Goal: Task Accomplishment & Management: Manage account settings

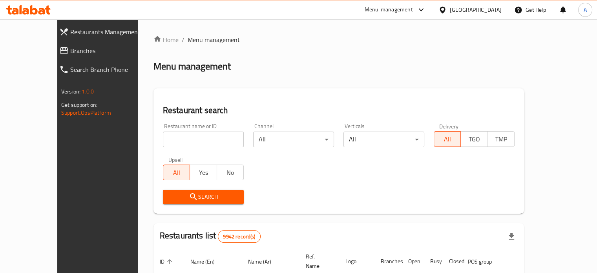
click at [175, 138] on input "search" at bounding box center [203, 140] width 81 height 16
type input "fsh xp"
click button "Search" at bounding box center [203, 197] width 81 height 15
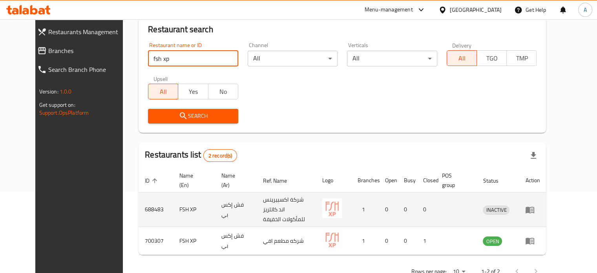
scroll to position [98, 0]
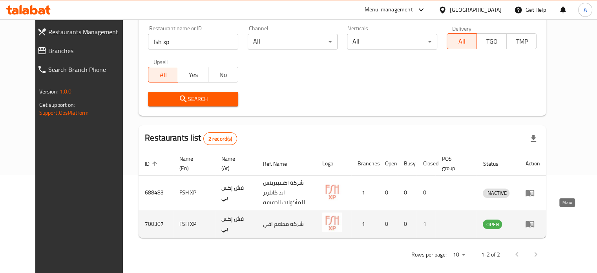
click at [533, 223] on icon "enhanced table" at bounding box center [531, 224] width 3 height 3
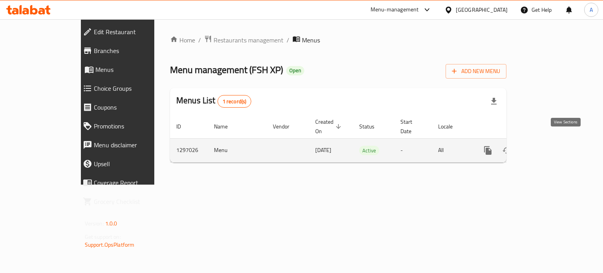
click at [548, 147] on icon "enhanced table" at bounding box center [544, 150] width 7 height 7
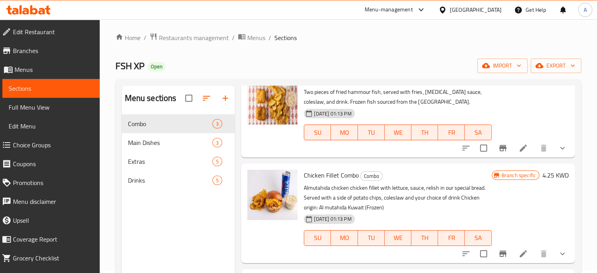
scroll to position [110, 0]
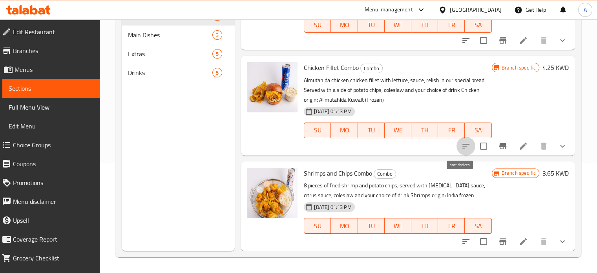
click at [461, 144] on icon "sort-choices" at bounding box center [465, 145] width 9 height 9
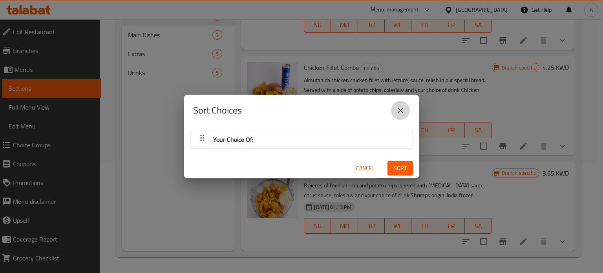
click at [399, 108] on icon "close" at bounding box center [400, 110] width 5 height 5
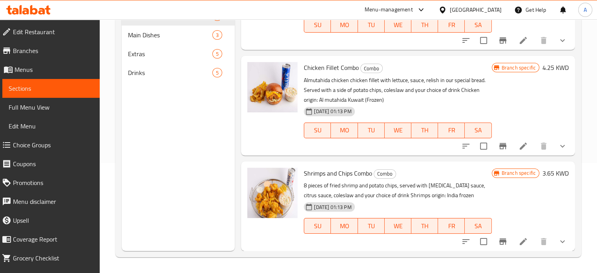
scroll to position [0, 0]
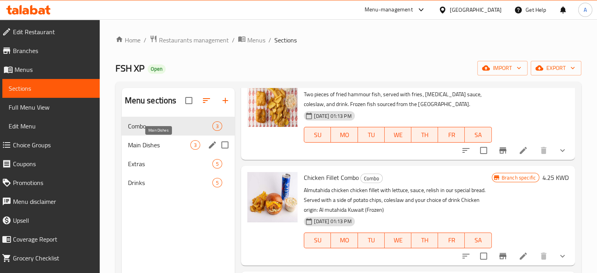
click at [158, 146] on span "Main Dishes" at bounding box center [159, 144] width 63 height 9
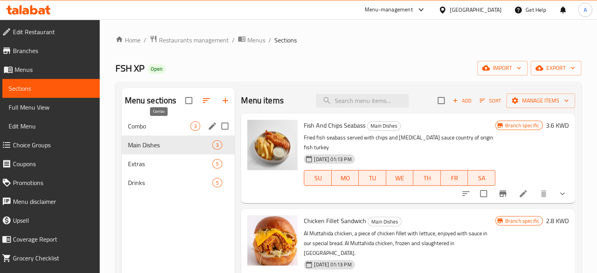
click at [157, 128] on span "Combo" at bounding box center [159, 125] width 63 height 9
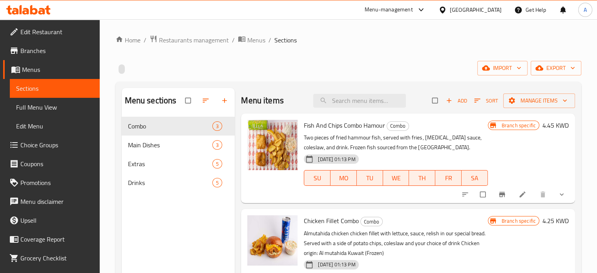
click at [42, 12] on icon at bounding box center [28, 9] width 44 height 9
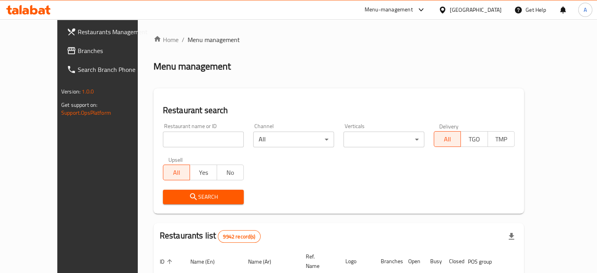
click at [175, 140] on input "search" at bounding box center [203, 140] width 81 height 16
type input "infinity burger"
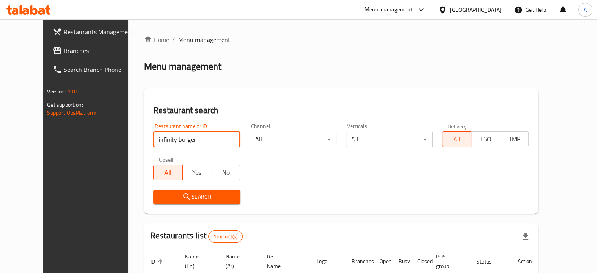
scroll to position [71, 0]
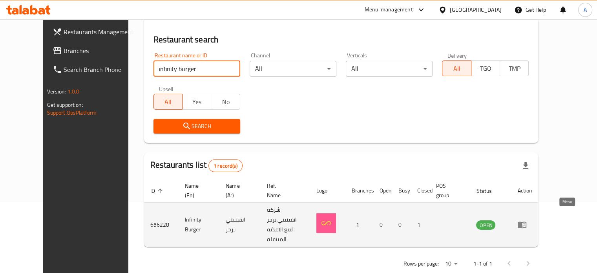
click at [527, 220] on icon "enhanced table" at bounding box center [522, 224] width 9 height 9
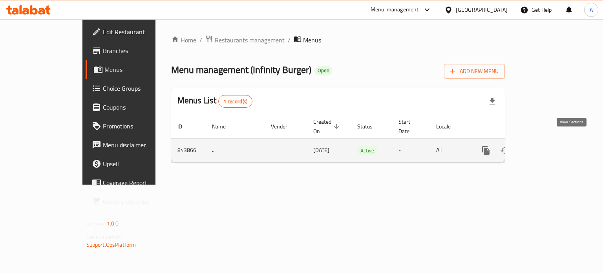
click at [547, 146] on icon "enhanced table" at bounding box center [542, 150] width 9 height 9
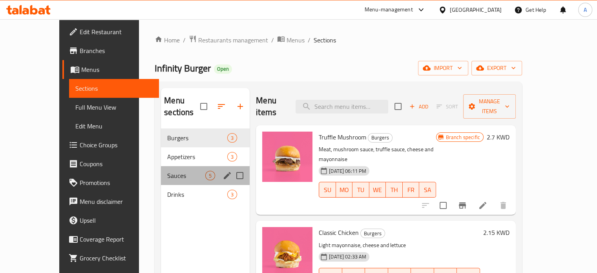
click at [161, 166] on div "Sauces 5" at bounding box center [205, 175] width 89 height 19
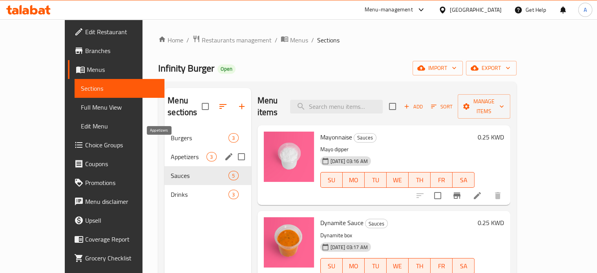
click at [171, 152] on span "Appetizers" at bounding box center [189, 156] width 36 height 9
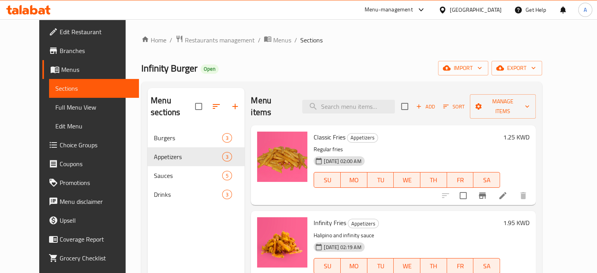
click at [24, 10] on icon at bounding box center [25, 11] width 7 height 7
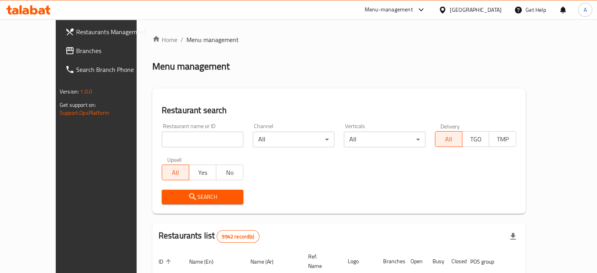
click at [178, 142] on input "search" at bounding box center [203, 140] width 82 height 16
type input "merci"
click button "Search" at bounding box center [203, 197] width 82 height 15
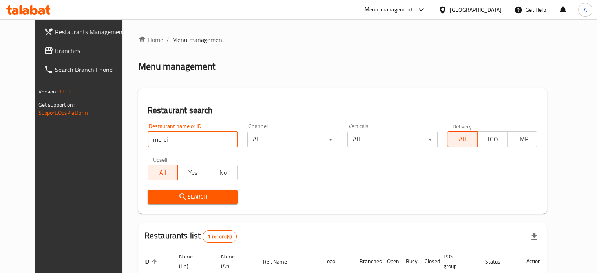
scroll to position [71, 0]
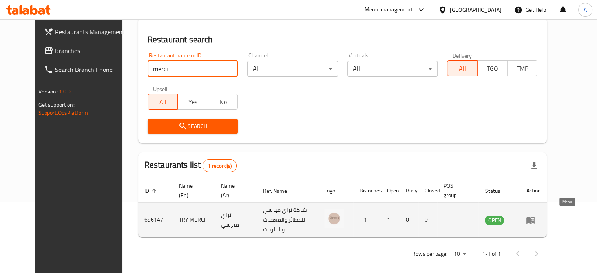
click at [535, 217] on icon "enhanced table" at bounding box center [531, 220] width 9 height 7
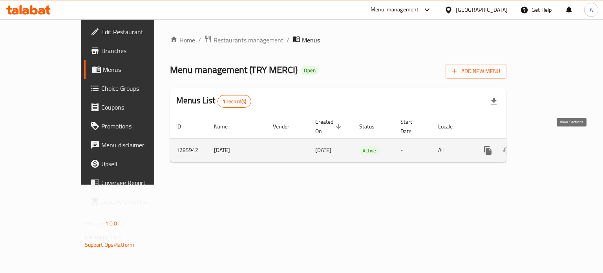
click at [548, 147] on icon "enhanced table" at bounding box center [544, 150] width 7 height 7
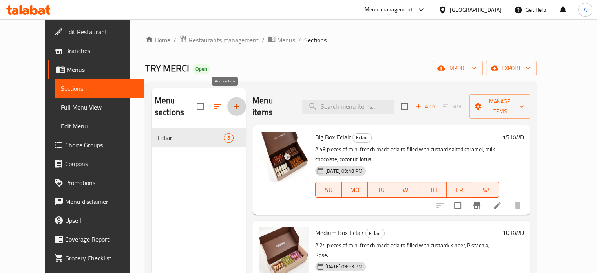
click at [232, 102] on icon "button" at bounding box center [236, 106] width 9 height 9
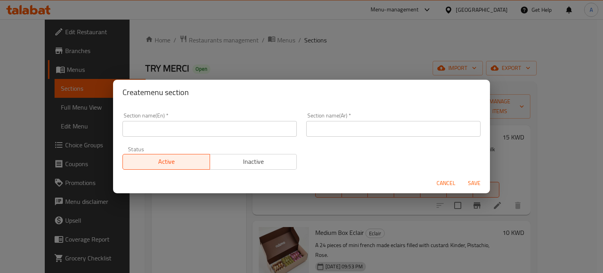
click at [199, 127] on input "text" at bounding box center [210, 129] width 174 height 16
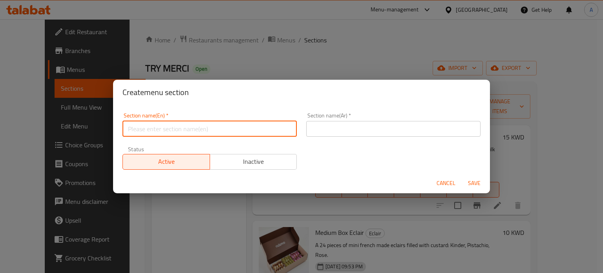
type input "b"
type input "Breakfast"
click at [377, 132] on input "text" at bounding box center [393, 129] width 174 height 16
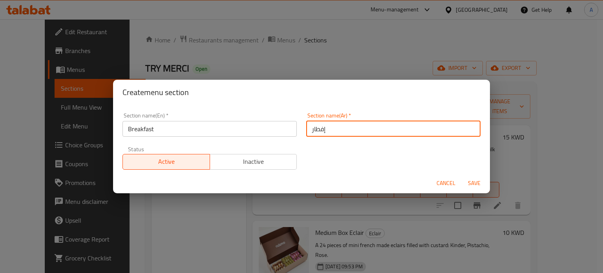
type input "إفطار"
click at [261, 162] on span "Inactive" at bounding box center [253, 161] width 81 height 11
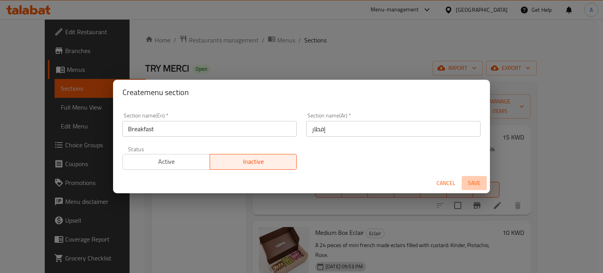
click at [474, 183] on span "Save" at bounding box center [474, 183] width 19 height 10
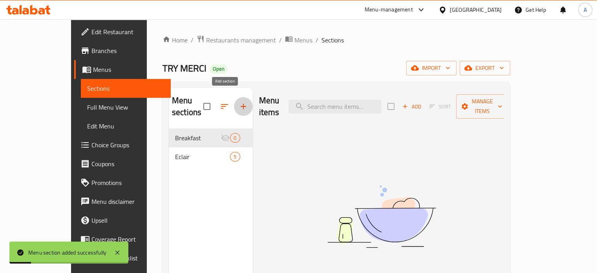
click at [234, 100] on button "button" at bounding box center [243, 106] width 19 height 19
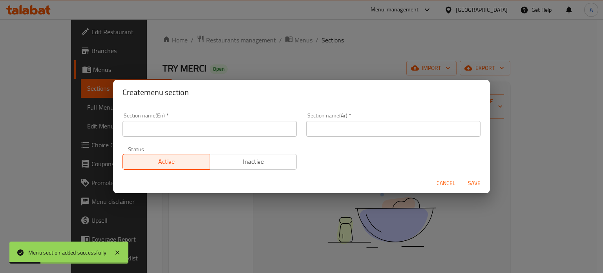
click at [202, 134] on input "text" at bounding box center [210, 129] width 174 height 16
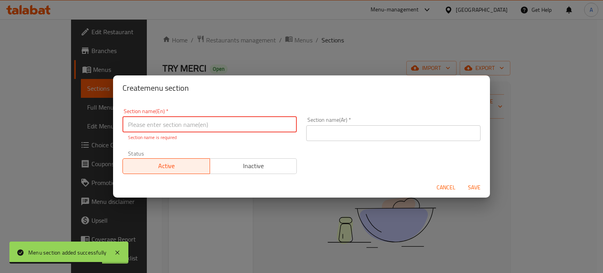
paste input "madelen cake"
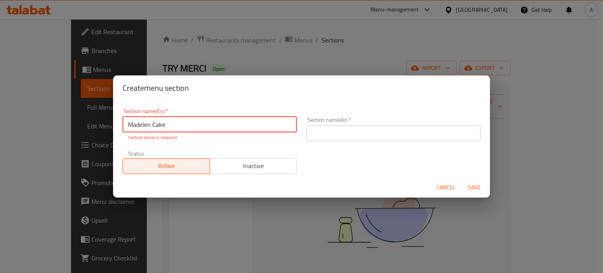
type input "Madelen Cake"
click at [350, 133] on input "text" at bounding box center [393, 133] width 174 height 16
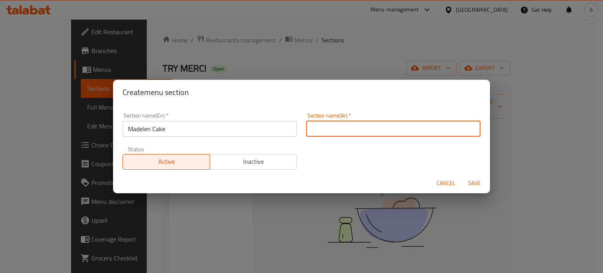
type input "l"
type input "ماندلين كيك"
click at [283, 166] on span "Inactive" at bounding box center [253, 161] width 81 height 11
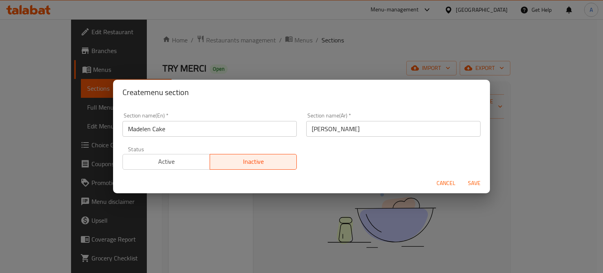
click at [475, 181] on span "Save" at bounding box center [474, 183] width 19 height 10
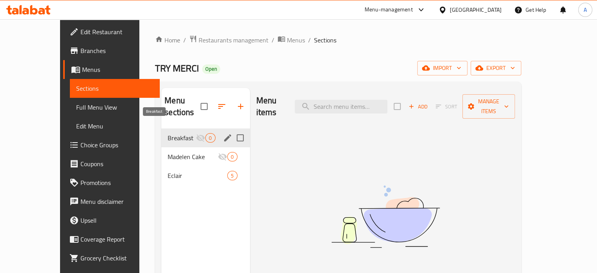
click at [170, 133] on span "Breakfast" at bounding box center [182, 137] width 28 height 9
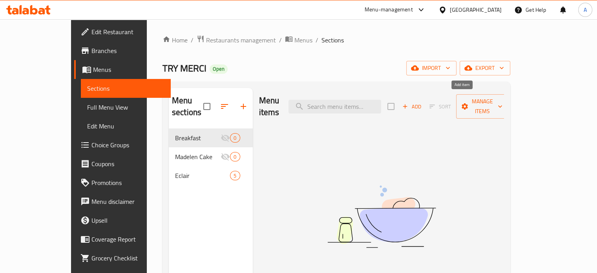
click at [422, 102] on span "Add" at bounding box center [411, 106] width 21 height 9
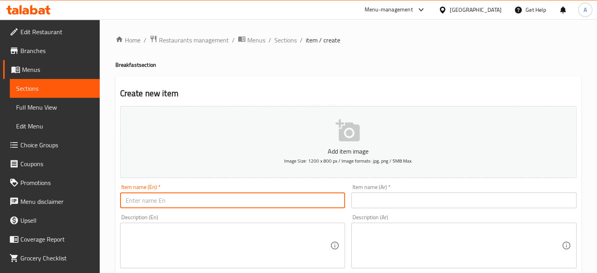
click at [215, 196] on input "text" at bounding box center [232, 200] width 225 height 16
paste input "Merci Sandwiches"
type input "Merci Sandwiches"
click at [382, 199] on input "text" at bounding box center [463, 200] width 225 height 16
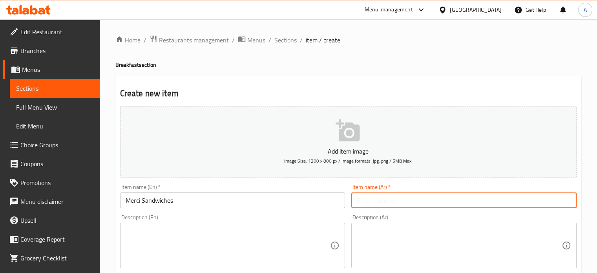
paste input "ساندويتشات ميرسي"
type input "ساندويتشات ميرسي"
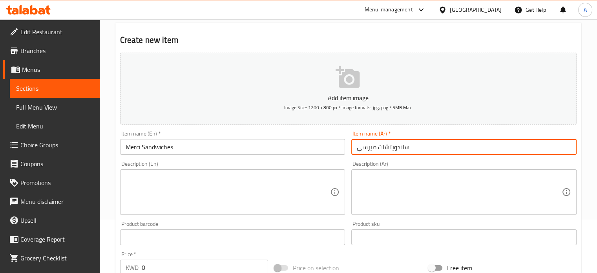
scroll to position [118, 0]
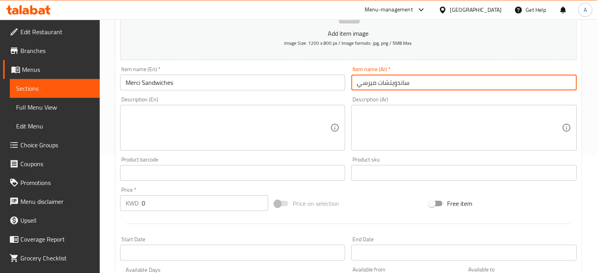
click at [154, 127] on textarea at bounding box center [228, 127] width 205 height 37
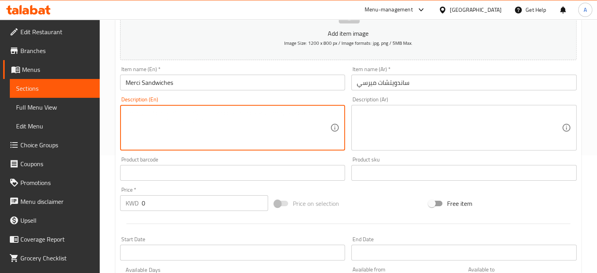
paste textarea "Eclair bun: ( 16 pieces ) - Turkey & cheese sandwich. - Scrambled Egg & cheese …"
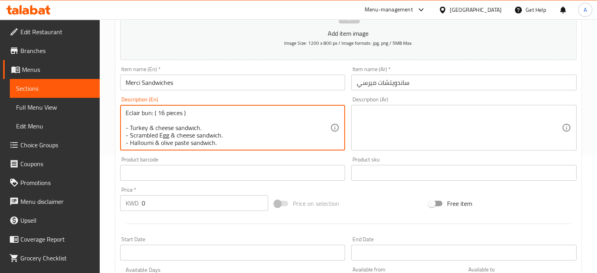
scroll to position [9, 0]
type textarea "Eclair bun: ( 16 pieces ) - Turkey & cheese sandwich. - Scrambled Egg & cheese …"
click at [260, 159] on div "Product barcode Product barcode" at bounding box center [232, 169] width 225 height 24
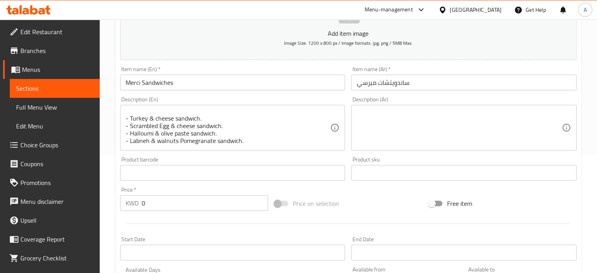
click at [381, 128] on textarea at bounding box center [459, 127] width 205 height 37
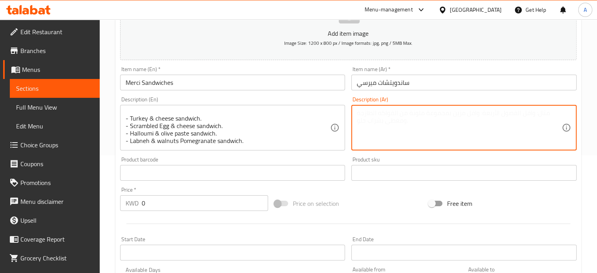
paste textarea "خبز الاكلير: ( ١٦ حبة ) - تيركي و جبن. - بيض مخفوق و جبن. - حلوم. - لبنه بالزعت…"
type textarea "خبز الاكلير: ( ١٦ حبة ) - تيركي و جبن. - بيض مخفوق و جبن. - حلوم. - لبنه بالزعت…"
click at [391, 160] on div "Product sku Product sku" at bounding box center [463, 169] width 225 height 24
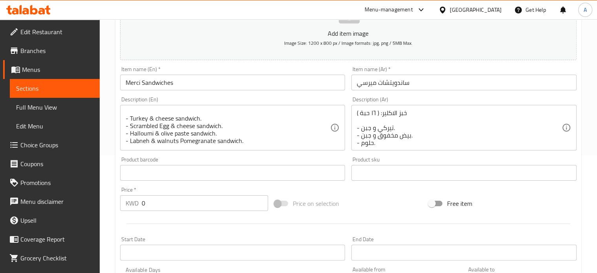
click at [154, 175] on input "text" at bounding box center [232, 173] width 225 height 16
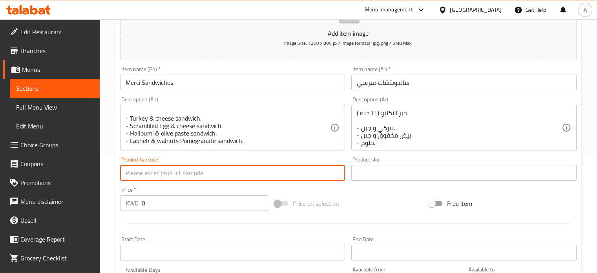
click at [154, 205] on input "0" at bounding box center [205, 203] width 126 height 16
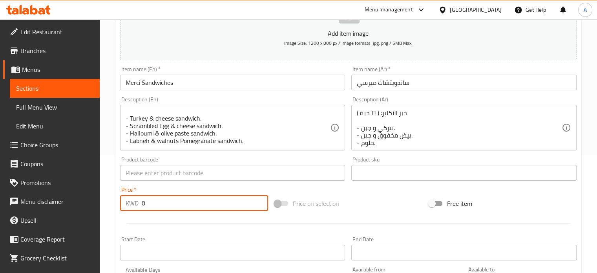
click at [154, 205] on input "0" at bounding box center [205, 203] width 126 height 16
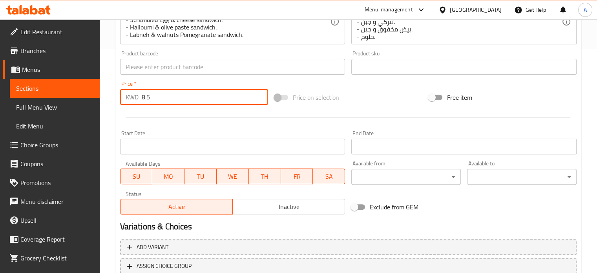
scroll to position [282, 0]
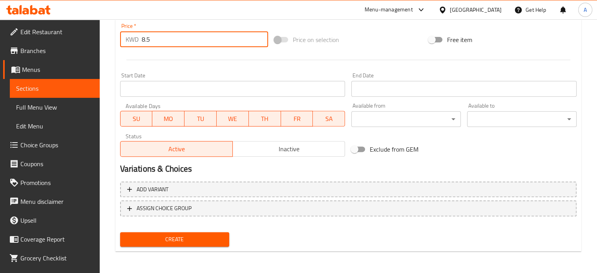
type input "8.5"
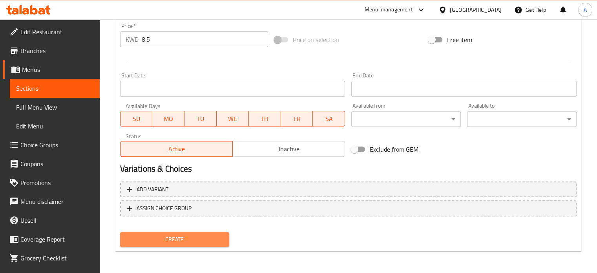
click at [171, 240] on span "Create" at bounding box center [174, 239] width 97 height 10
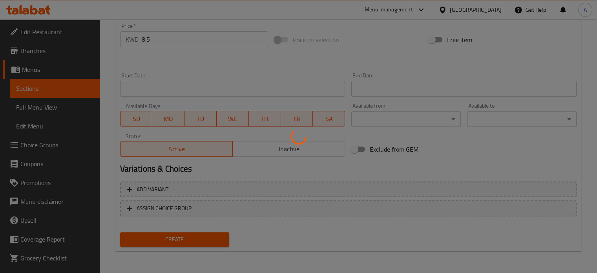
type input "0"
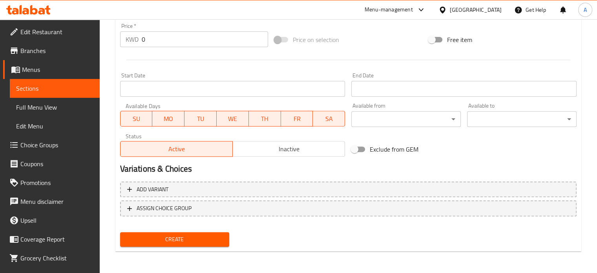
click at [50, 82] on link "Sections" at bounding box center [55, 88] width 90 height 19
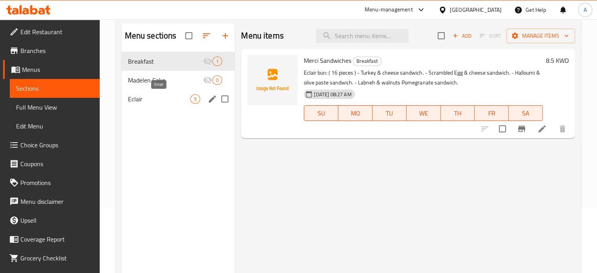
scroll to position [31, 0]
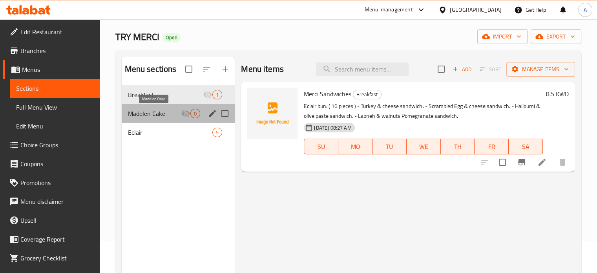
click at [165, 114] on span "Madelen Cake" at bounding box center [154, 113] width 53 height 9
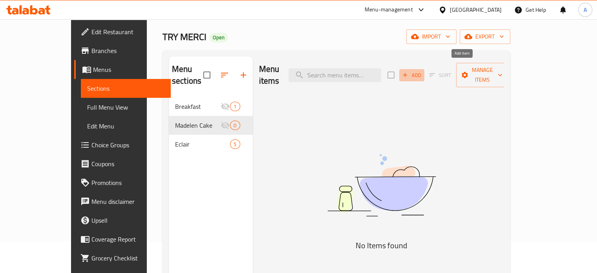
click at [409, 71] on icon "button" at bounding box center [405, 74] width 7 height 7
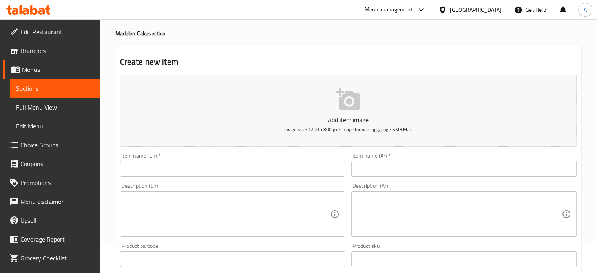
click at [174, 172] on input "text" at bounding box center [232, 169] width 225 height 16
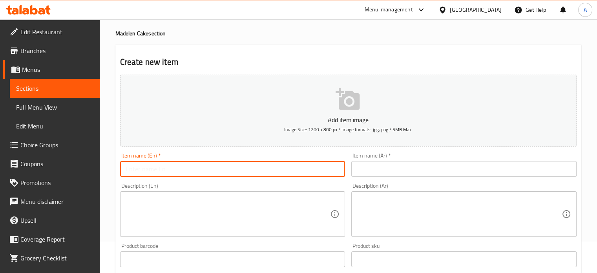
paste input "Madelein Cake"
type input "Madelein Cake"
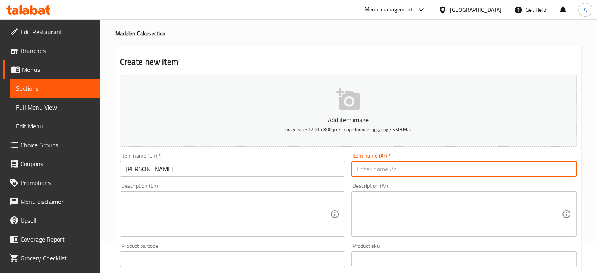
click at [401, 175] on input "text" at bounding box center [463, 169] width 225 height 16
paste input "كيك المادلين"
type input "كيك المادلين"
click at [172, 212] on textarea at bounding box center [228, 214] width 205 height 37
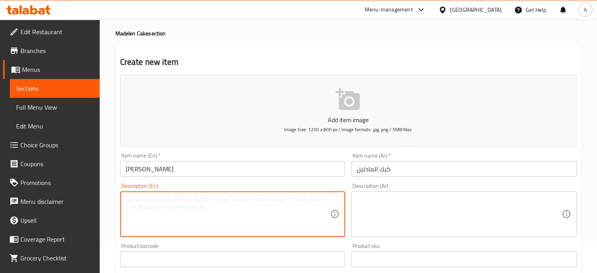
paste textarea "12 pieces of sponge cakes with a distinctive shell shape and different options."
paste textarea ""Vanilla Zaffaron Chocolate Pistachio""
click at [128, 206] on textarea "12 pieces of sponge cakes with a distinctive shell shape and different options.…" at bounding box center [228, 214] width 205 height 37
click at [128, 202] on textarea "12 pieces of sponge cakes with a distinctive shell shape and different options.…" at bounding box center [228, 214] width 205 height 37
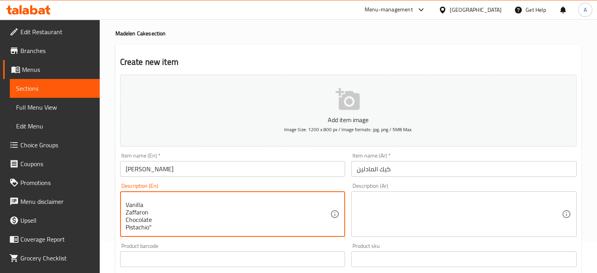
click at [163, 230] on textarea "12 pieces of sponge cakes with a distinctive shell shape and different options.…" at bounding box center [228, 214] width 205 height 37
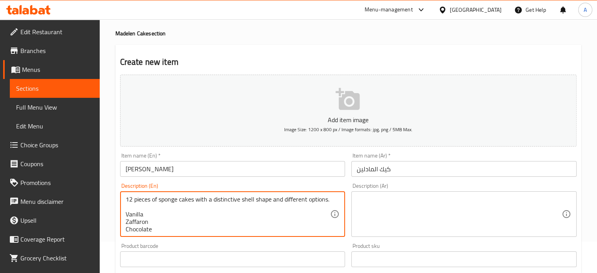
type textarea "12 pieces of sponge cakes with a distinctive shell shape and different options.…"
click at [376, 202] on textarea at bounding box center [459, 214] width 205 height 37
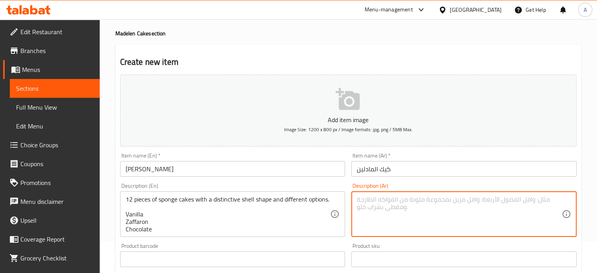
paste textarea "١٢ كعكة صغيرة فرنسية عبارة عن كعكة إسفنجية على شكل يشبه صدفة بإختيارات متنوعة."
paste textarea ""فانيليا زعفران ككاو فستق""
click at [360, 205] on textarea "١٢ كعكة صغيرة فرنسية عبارة عن كعكة إسفنجية على شكل يشبه صدفة بإختيارات متنوعة. …" at bounding box center [459, 214] width 205 height 37
click at [356, 204] on div "١٢ كعكة صغيرة فرنسية عبارة عن كعكة إسفنجية على شكل يشبه صدفة بإختيارات متنوعة. …" at bounding box center [463, 214] width 225 height 46
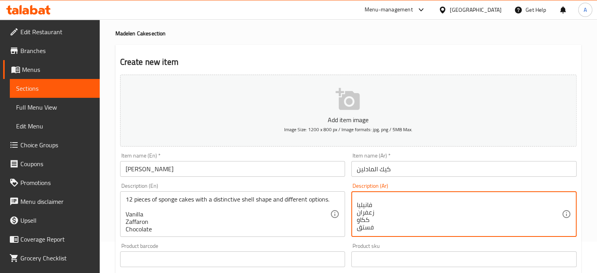
type textarea "١٢ كعكة صغيرة فرنسية عبارة عن كعكة إسفنجية على شكل يشبه صدفة بإختيارات متنوعة. …"
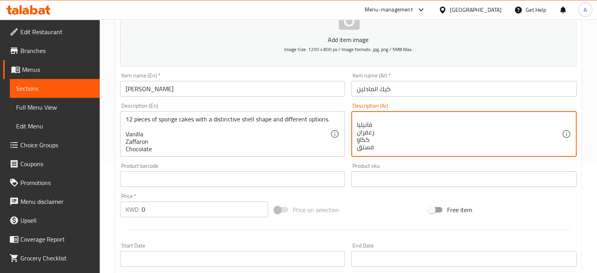
scroll to position [228, 0]
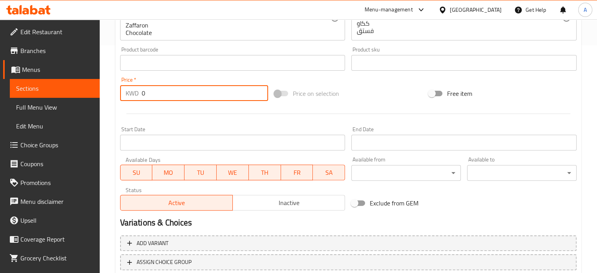
click at [159, 95] on input "0" at bounding box center [205, 93] width 126 height 16
click at [159, 94] on input "0" at bounding box center [205, 93] width 126 height 16
type input "8"
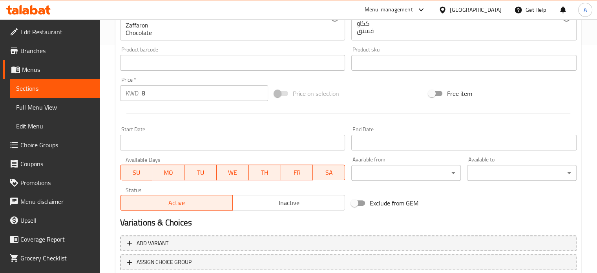
click at [188, 119] on div at bounding box center [348, 113] width 463 height 19
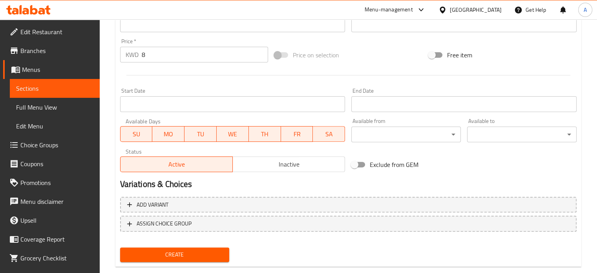
scroll to position [282, 0]
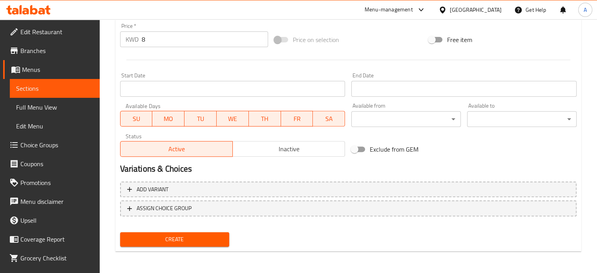
click at [172, 240] on span "Create" at bounding box center [174, 239] width 97 height 10
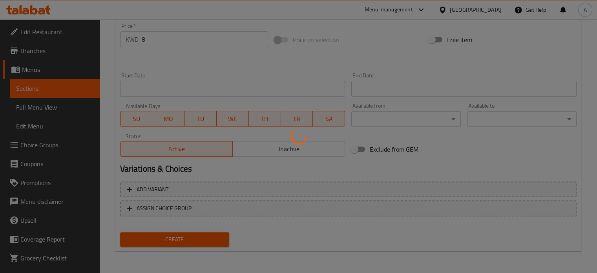
type input "0"
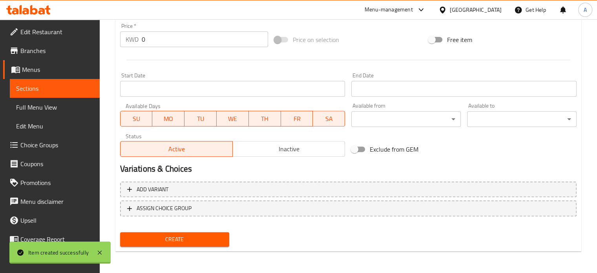
scroll to position [0, 0]
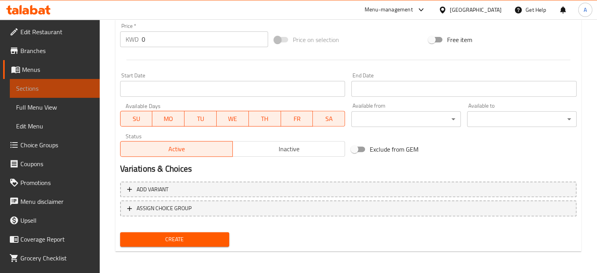
click at [67, 89] on span "Sections" at bounding box center [54, 88] width 77 height 9
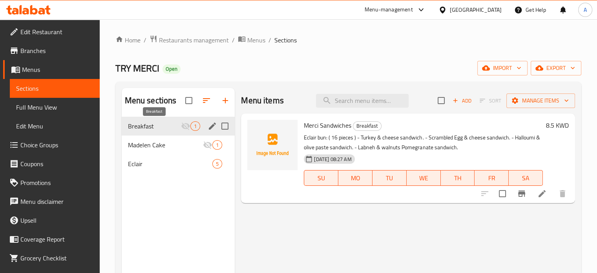
click at [154, 123] on span "Breakfast" at bounding box center [154, 125] width 53 height 9
click at [154, 148] on span "Madelen Cake" at bounding box center [154, 144] width 53 height 9
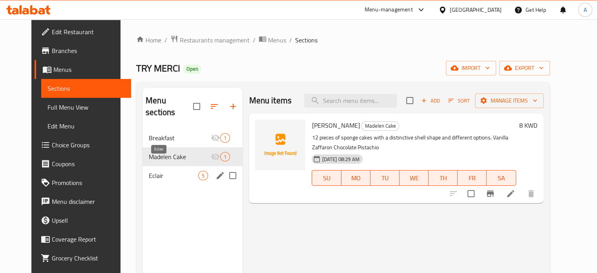
click at [150, 171] on span "Eclair" at bounding box center [173, 175] width 49 height 9
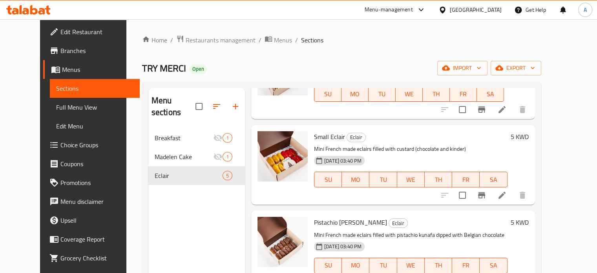
scroll to position [195, 0]
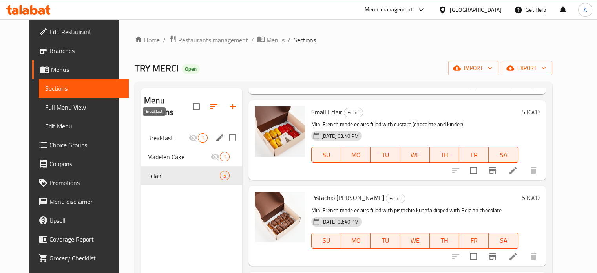
click at [147, 133] on span "Breakfast" at bounding box center [167, 137] width 41 height 9
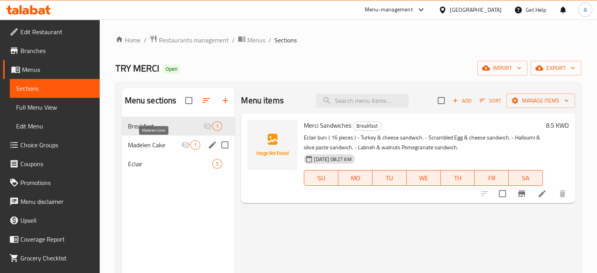
click at [146, 150] on div "Madelen Cake 1" at bounding box center [178, 144] width 113 height 19
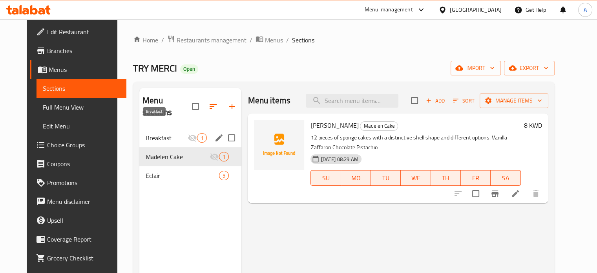
click at [148, 133] on span "Breakfast" at bounding box center [167, 137] width 42 height 9
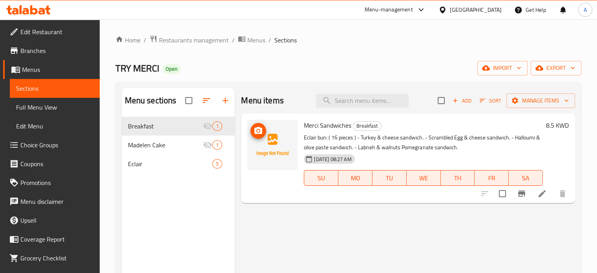
click at [260, 132] on icon "upload picture" at bounding box center [258, 130] width 8 height 7
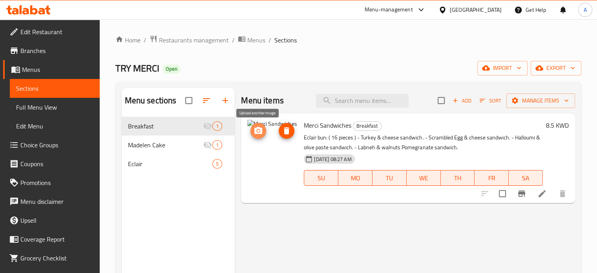
click at [256, 134] on icon "upload picture" at bounding box center [258, 130] width 9 height 9
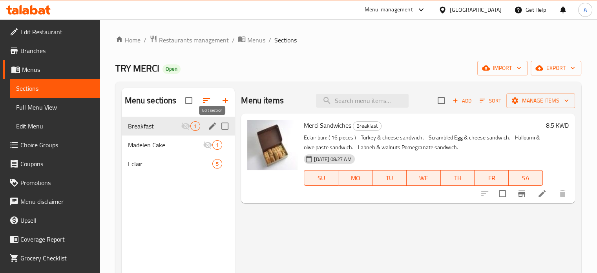
click at [208, 126] on icon "edit" at bounding box center [212, 125] width 9 height 9
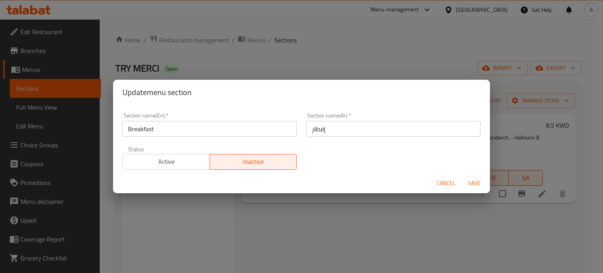
click at [174, 159] on span "Active" at bounding box center [166, 161] width 81 height 11
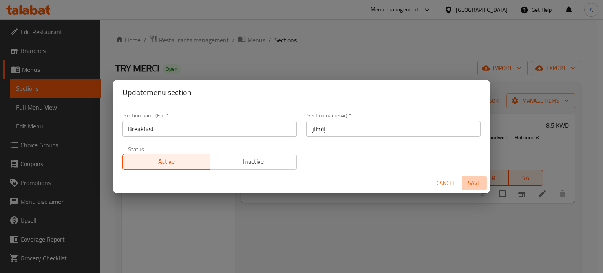
click at [477, 181] on span "Save" at bounding box center [474, 183] width 19 height 10
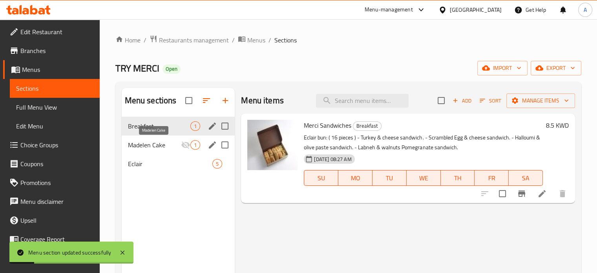
click at [154, 144] on span "Madelen Cake" at bounding box center [154, 144] width 53 height 9
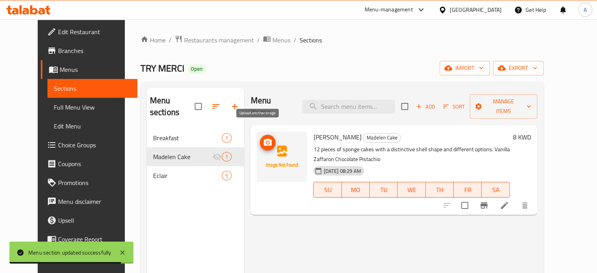
click at [260, 135] on button "upload picture" at bounding box center [268, 143] width 16 height 16
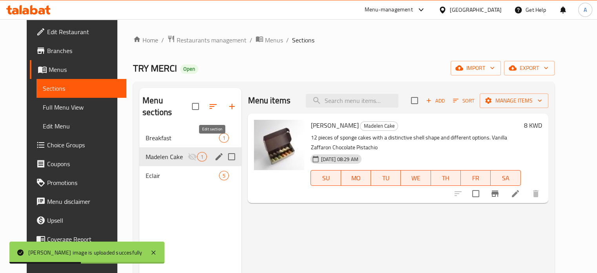
click at [216, 153] on icon "edit" at bounding box center [219, 156] width 7 height 7
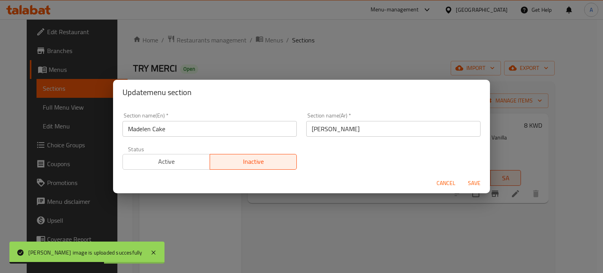
click at [174, 160] on span "Active" at bounding box center [166, 161] width 81 height 11
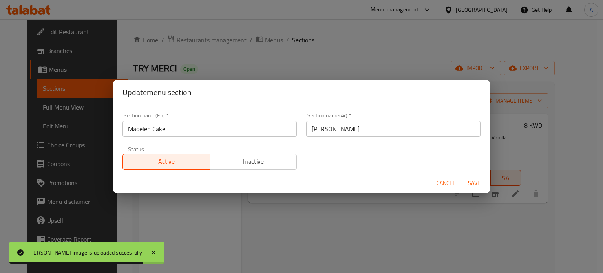
click at [473, 183] on span "Save" at bounding box center [474, 183] width 19 height 10
